Goal: Information Seeking & Learning: Learn about a topic

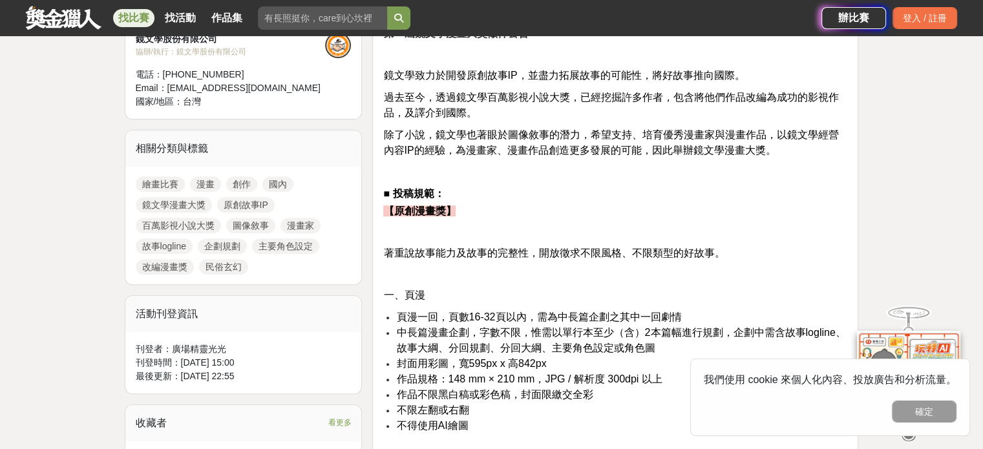
scroll to position [517, 0]
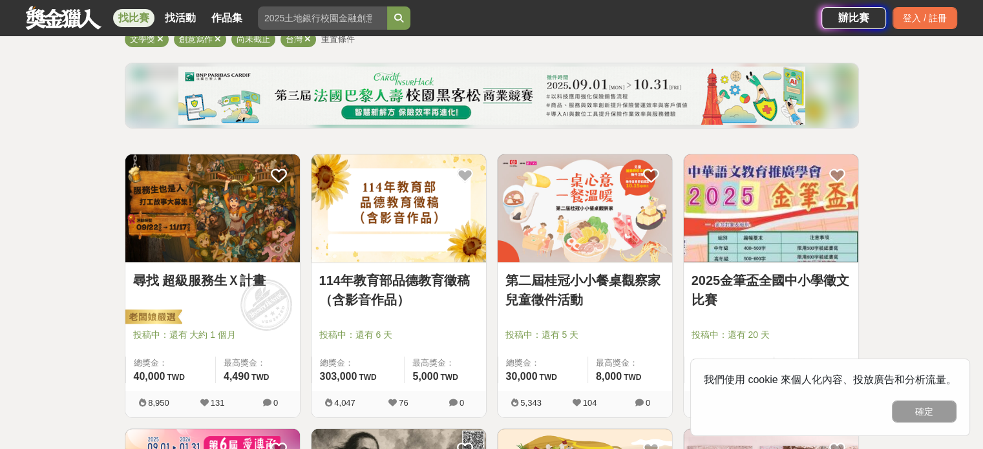
scroll to position [129, 0]
click at [171, 206] on img at bounding box center [212, 208] width 175 height 108
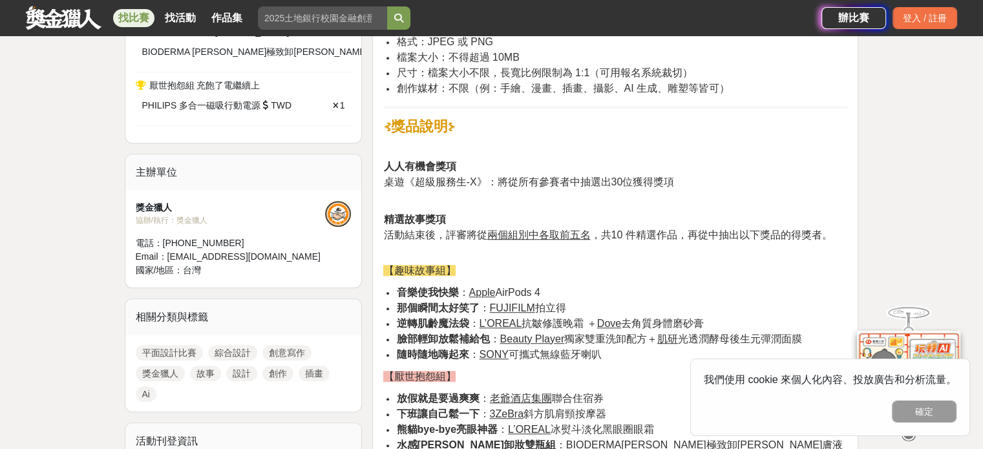
scroll to position [1034, 0]
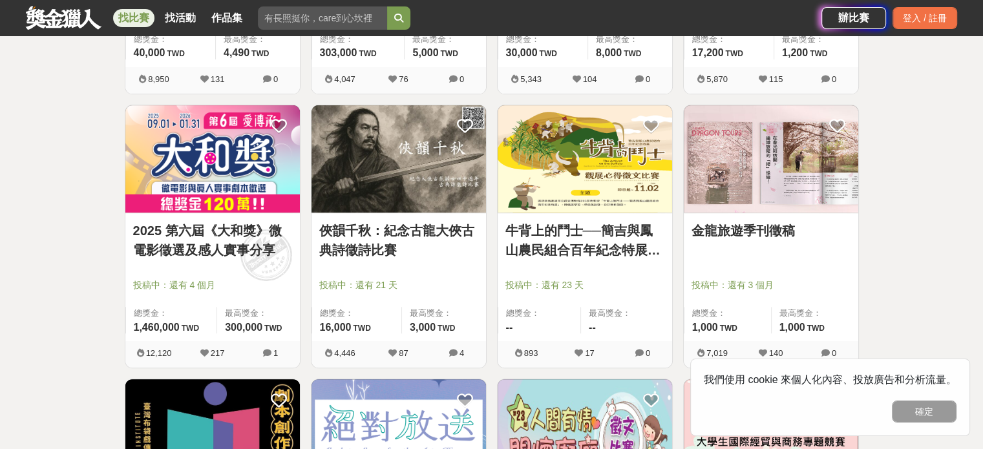
scroll to position [517, 0]
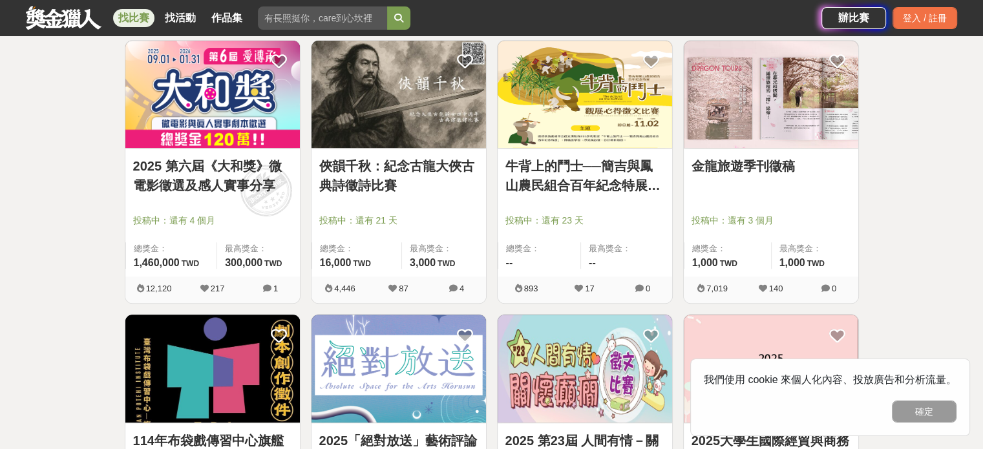
click at [171, 112] on img at bounding box center [212, 95] width 175 height 108
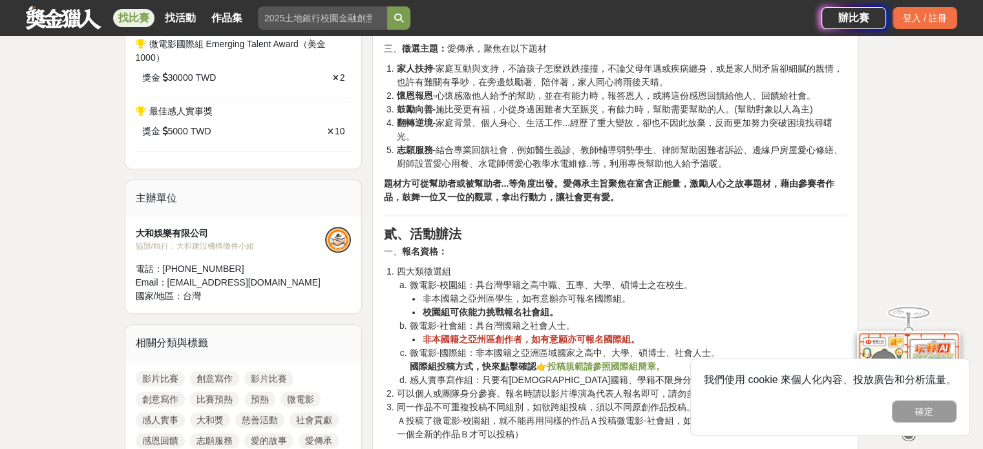
scroll to position [1099, 0]
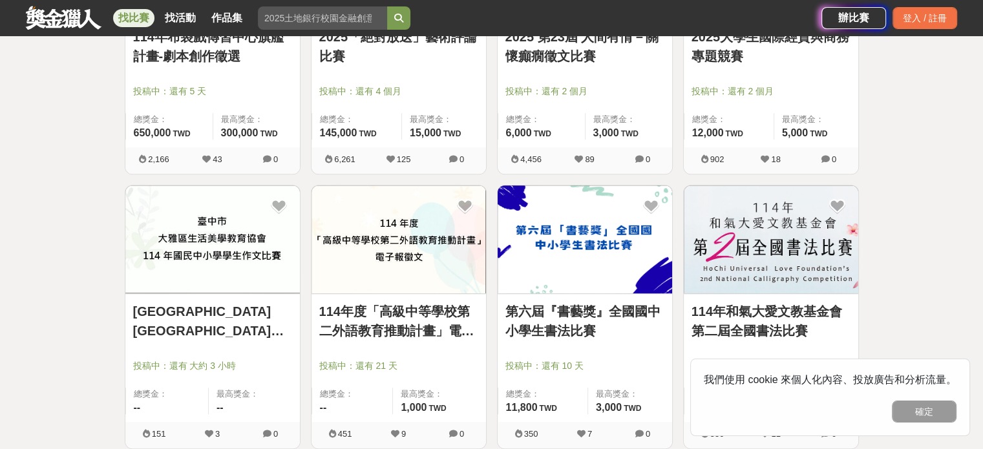
scroll to position [840, 0]
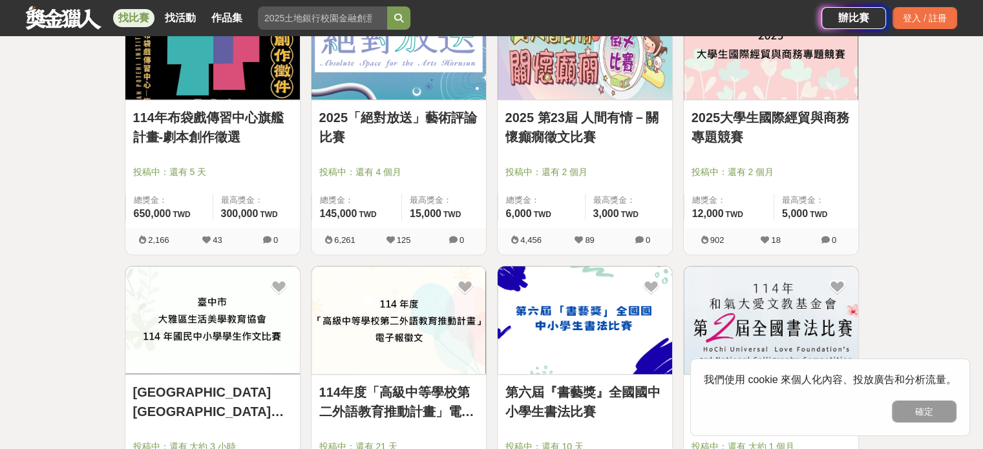
click at [202, 95] on img at bounding box center [212, 46] width 175 height 108
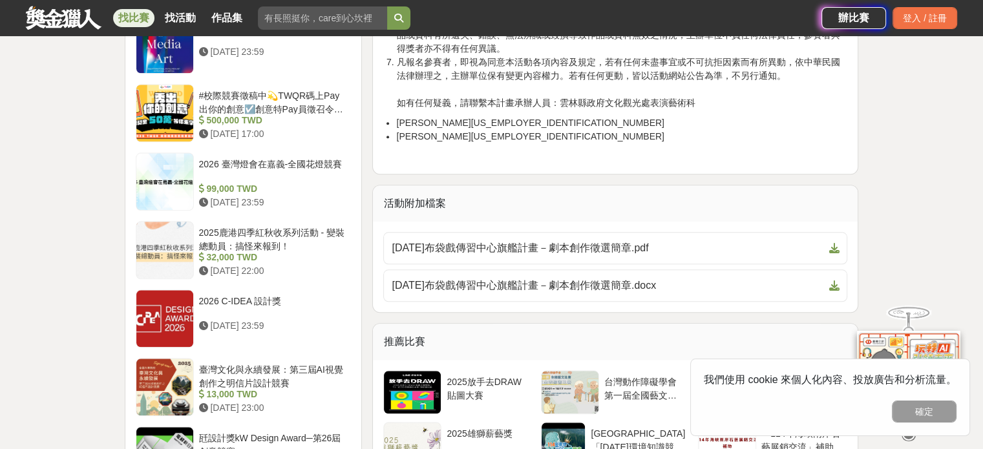
scroll to position [1422, 0]
